Goal: Contribute content: Contribute content

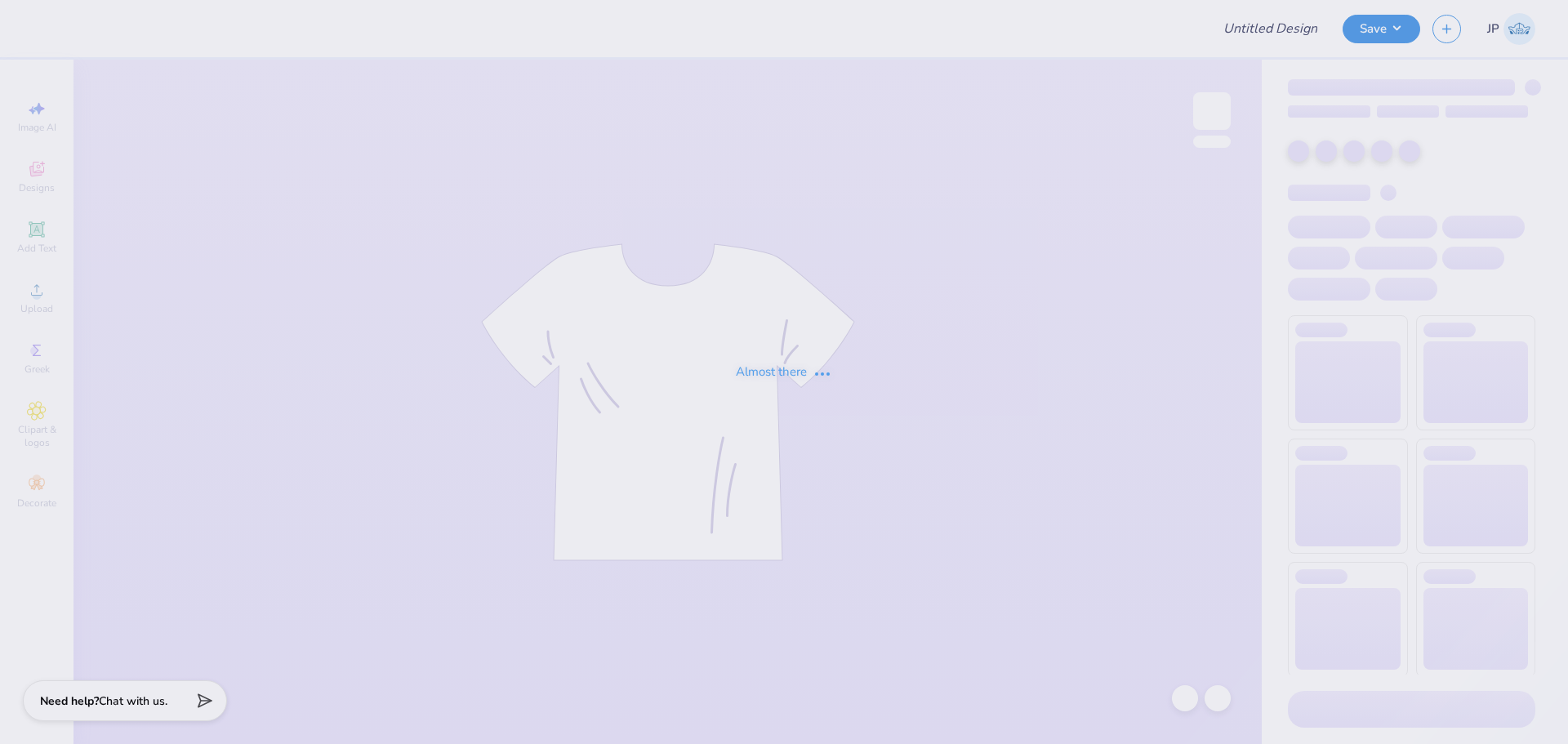
type input "Phi Sigma Sisterhood Cheetah Print Star"
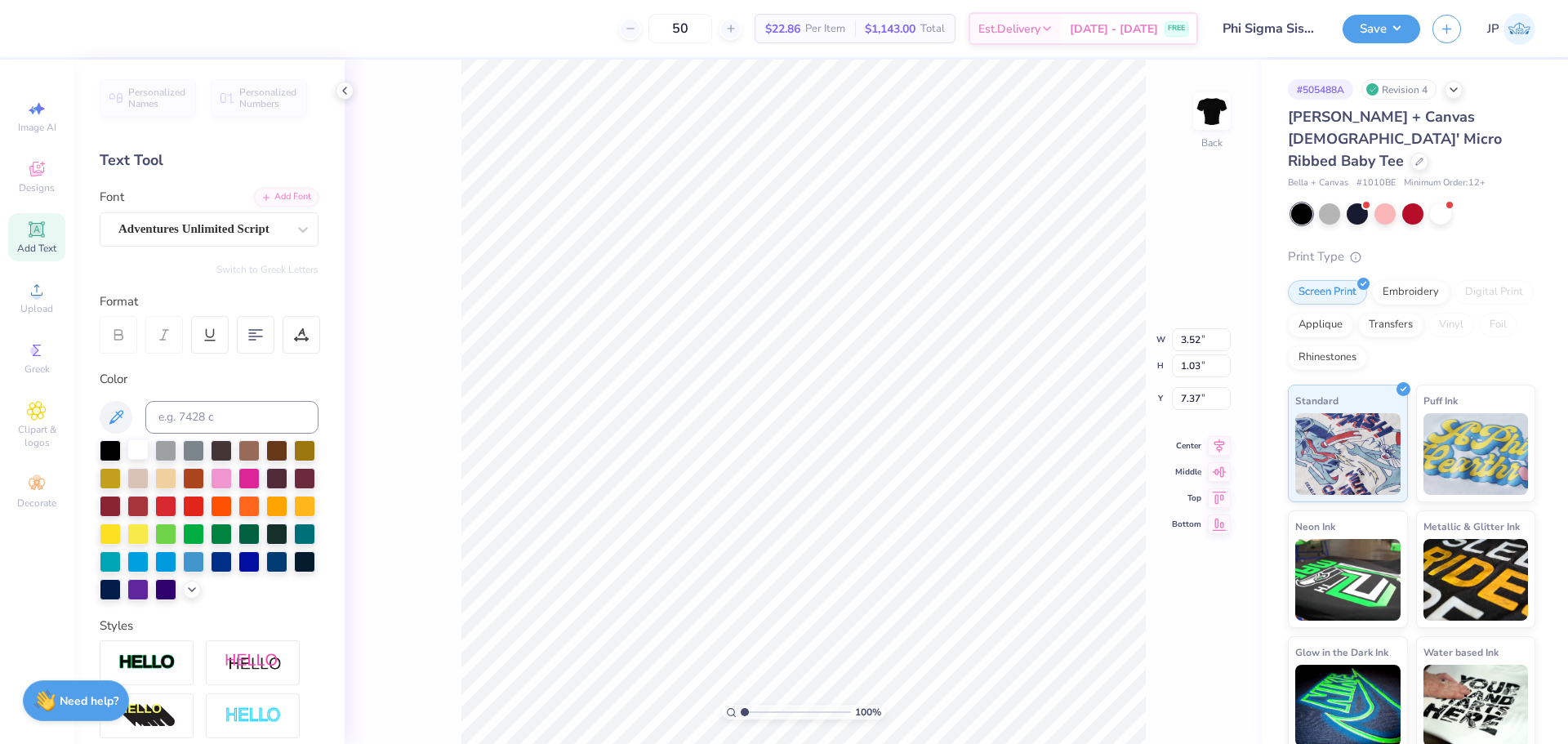
click at [134, 446] on div at bounding box center [138, 449] width 21 height 21
type input "3.60"
type input "7.12"
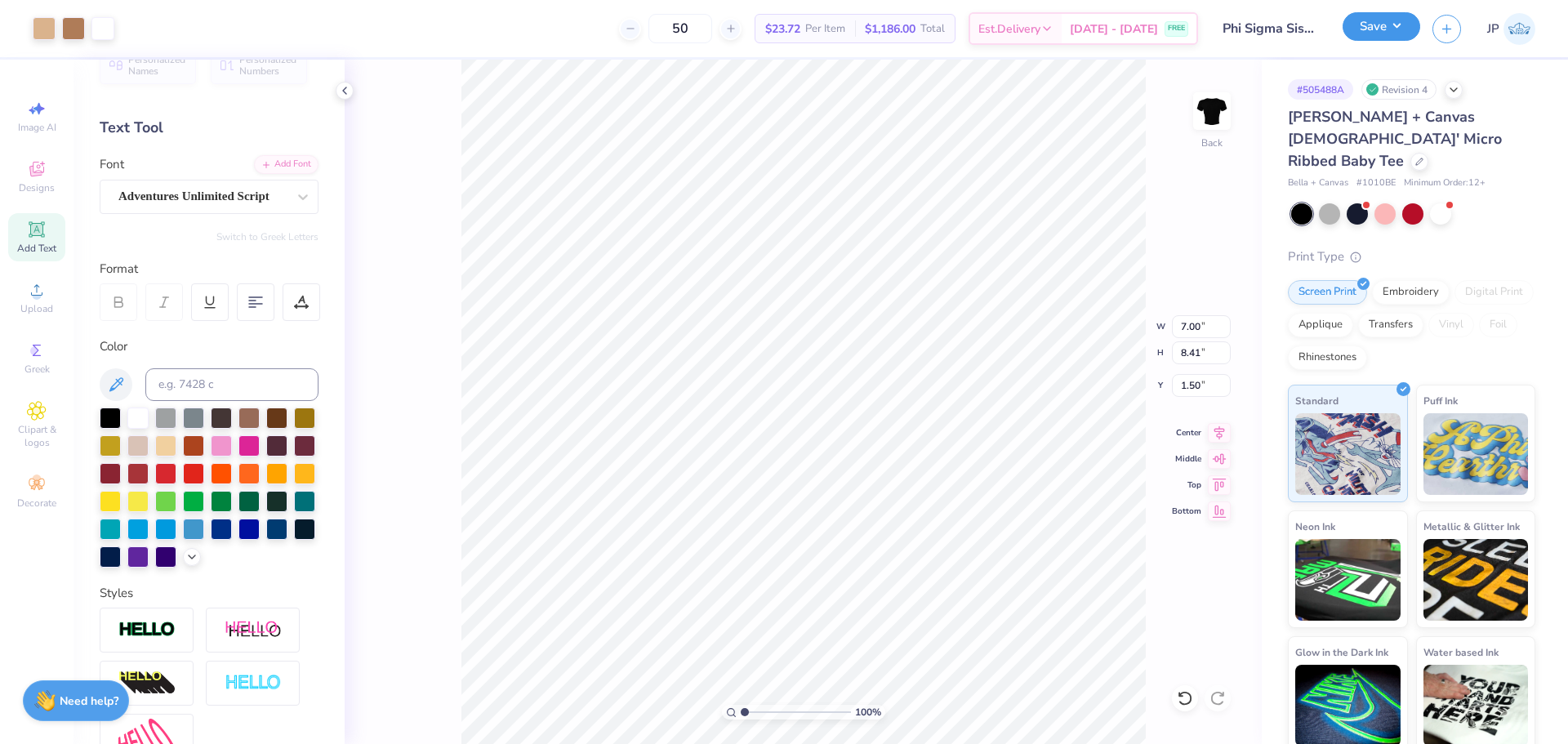
click at [1391, 23] on button "Save" at bounding box center [1381, 26] width 78 height 29
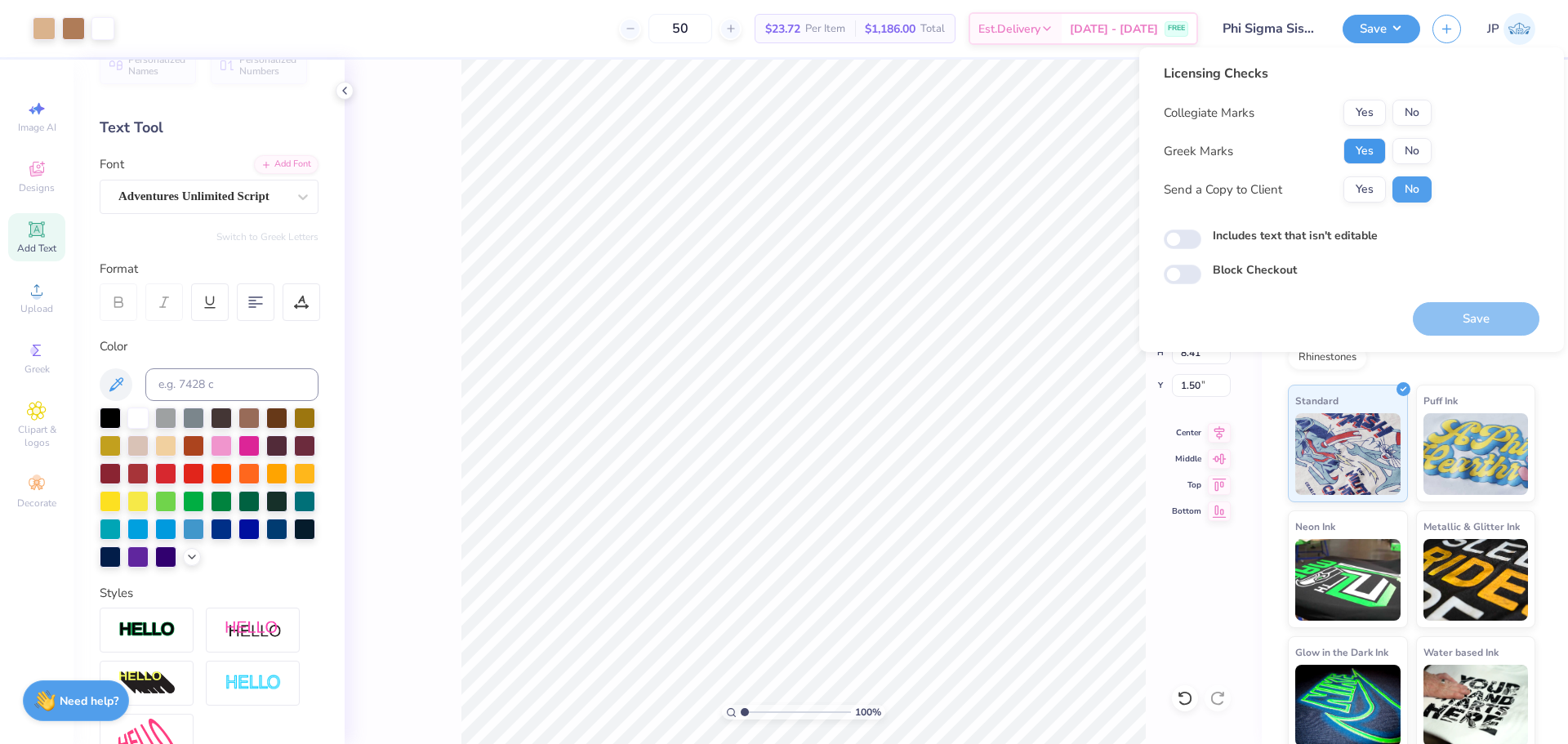
click at [1352, 148] on button "Yes" at bounding box center [1364, 151] width 43 height 26
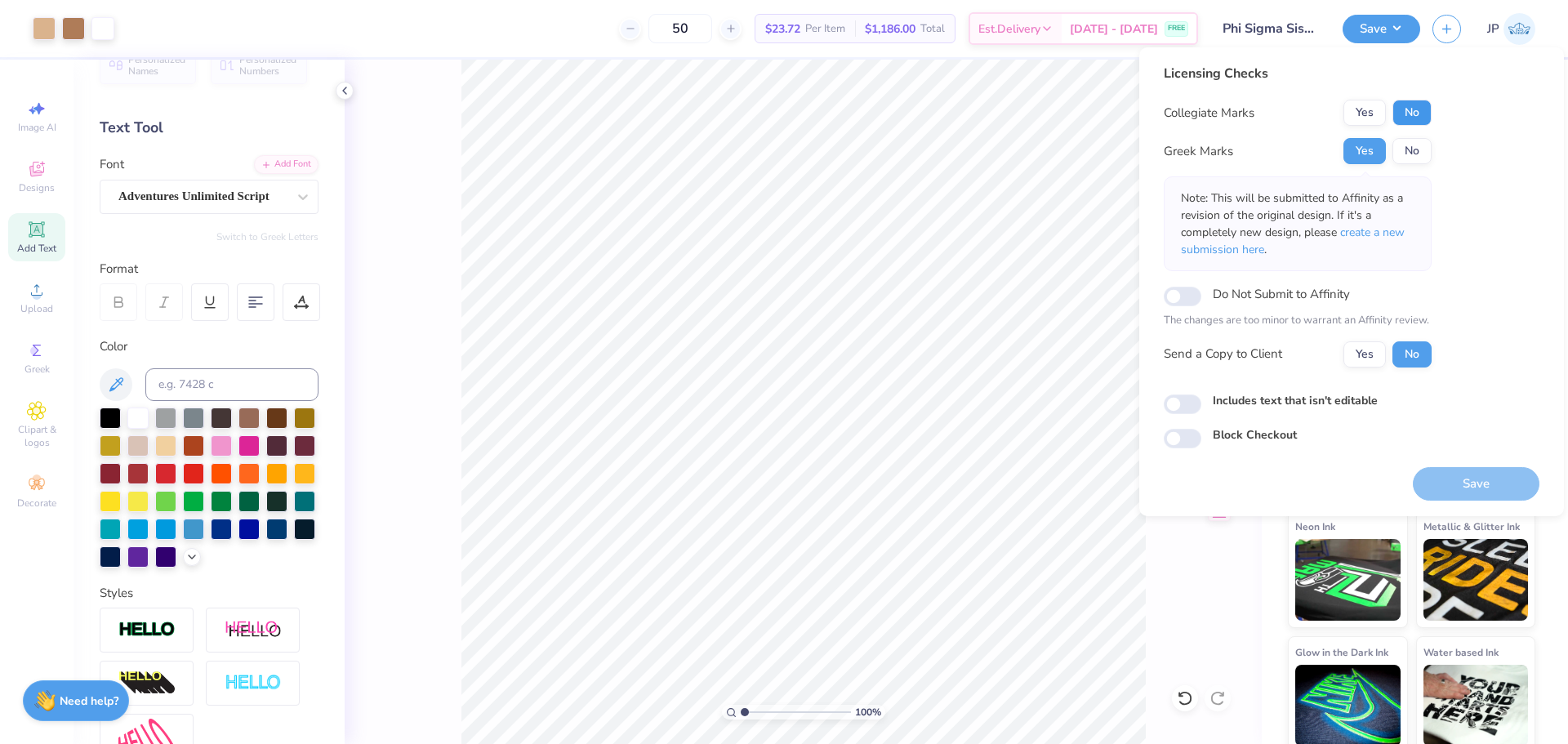
click at [1395, 105] on button "No" at bounding box center [1412, 113] width 39 height 26
click at [1468, 477] on button "Save" at bounding box center [1476, 484] width 127 height 33
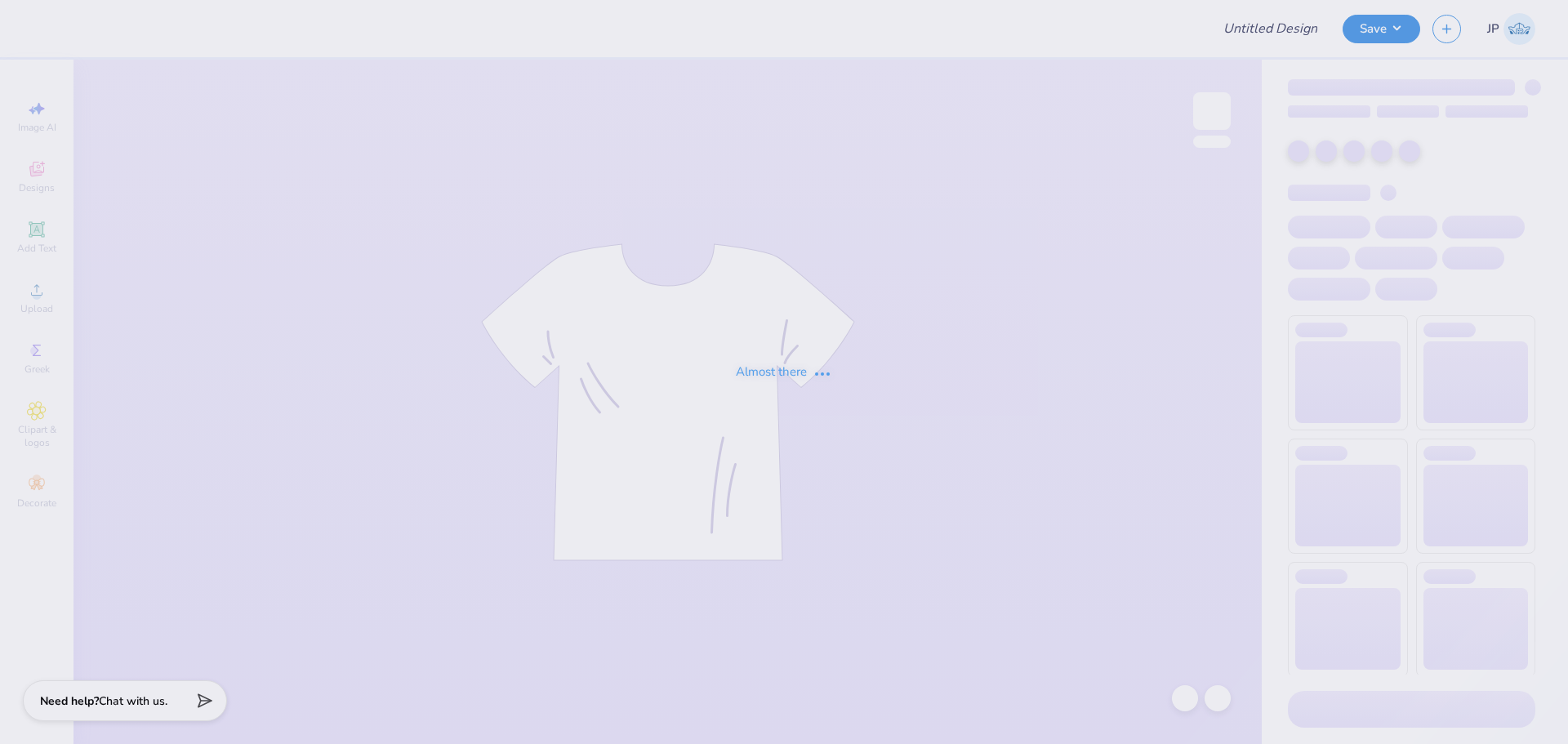
type input "Physical Therapy GS"
